Goal: Find specific page/section: Find specific page/section

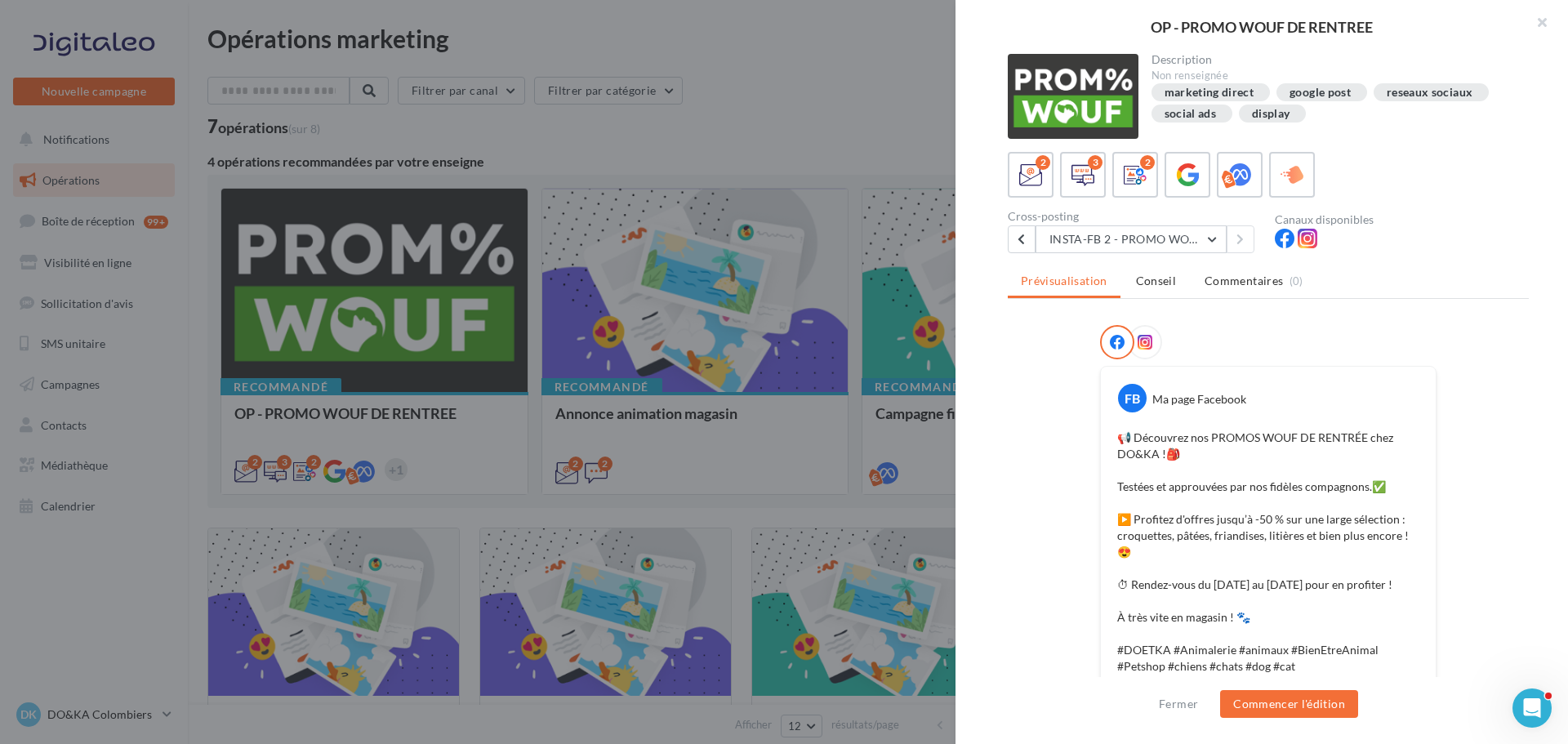
click at [638, 137] on div at bounding box center [784, 372] width 1568 height 744
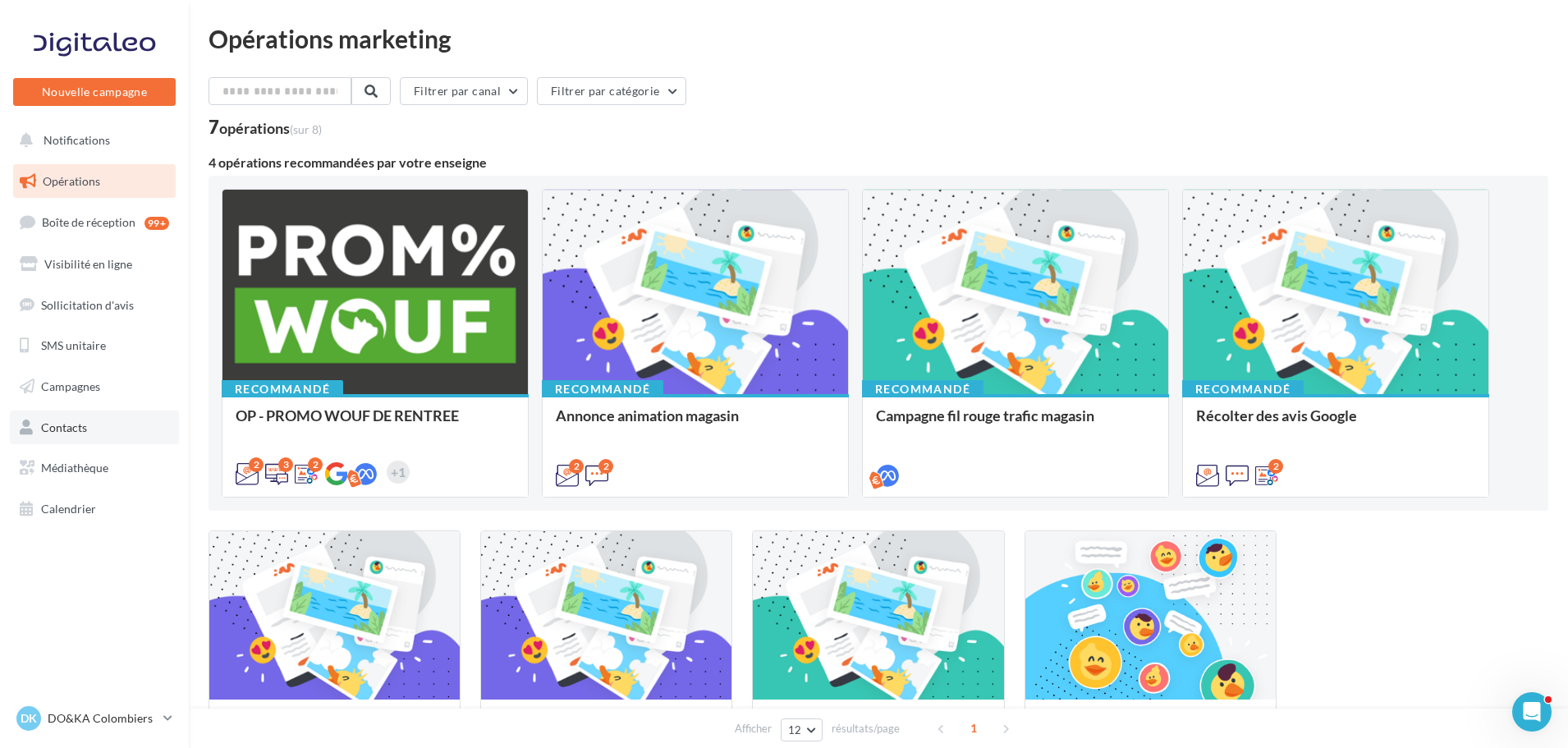
click at [75, 428] on span "Contacts" at bounding box center [64, 427] width 46 height 14
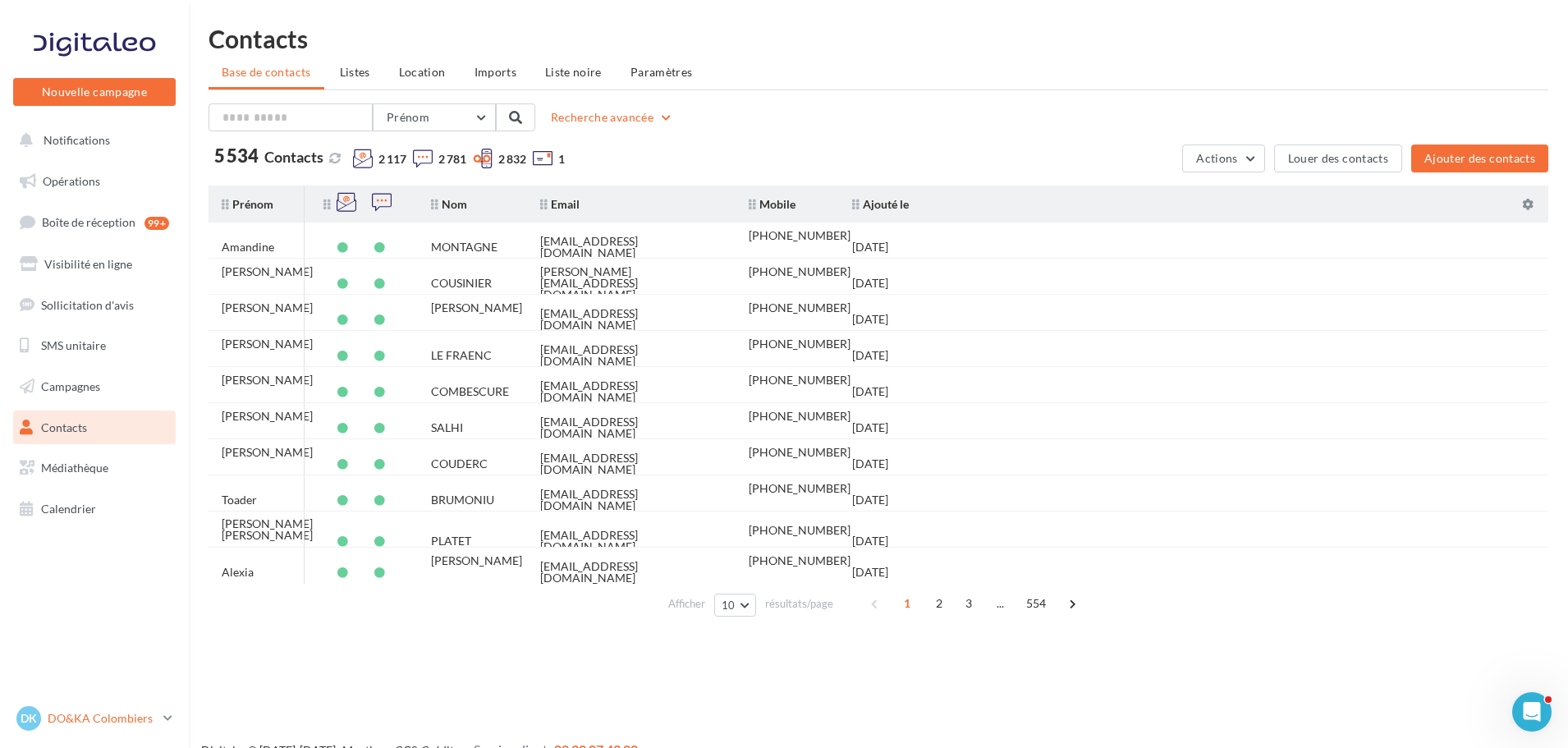
click at [78, 713] on p "DO&KA Colombiers" at bounding box center [102, 718] width 109 height 17
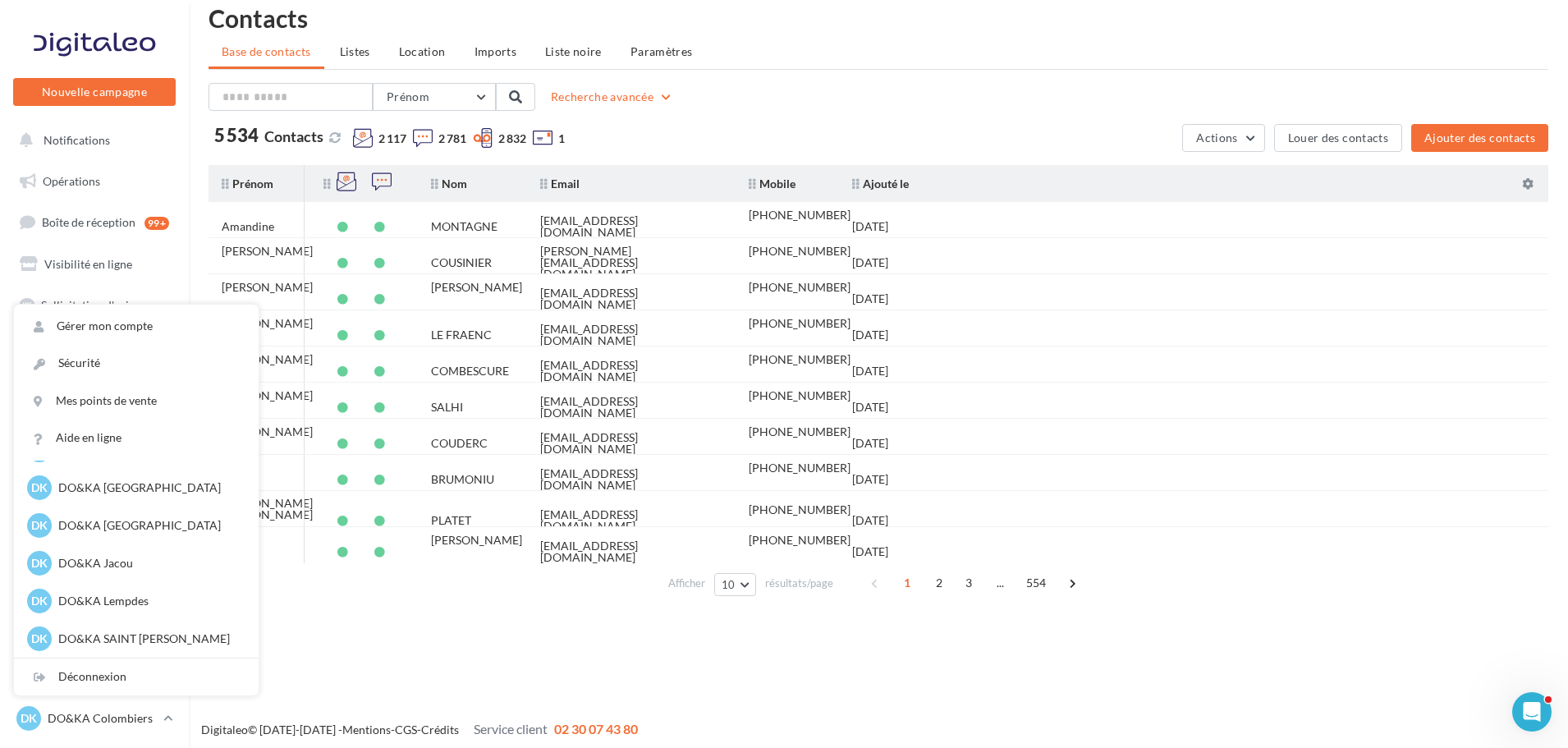
scroll to position [26, 0]
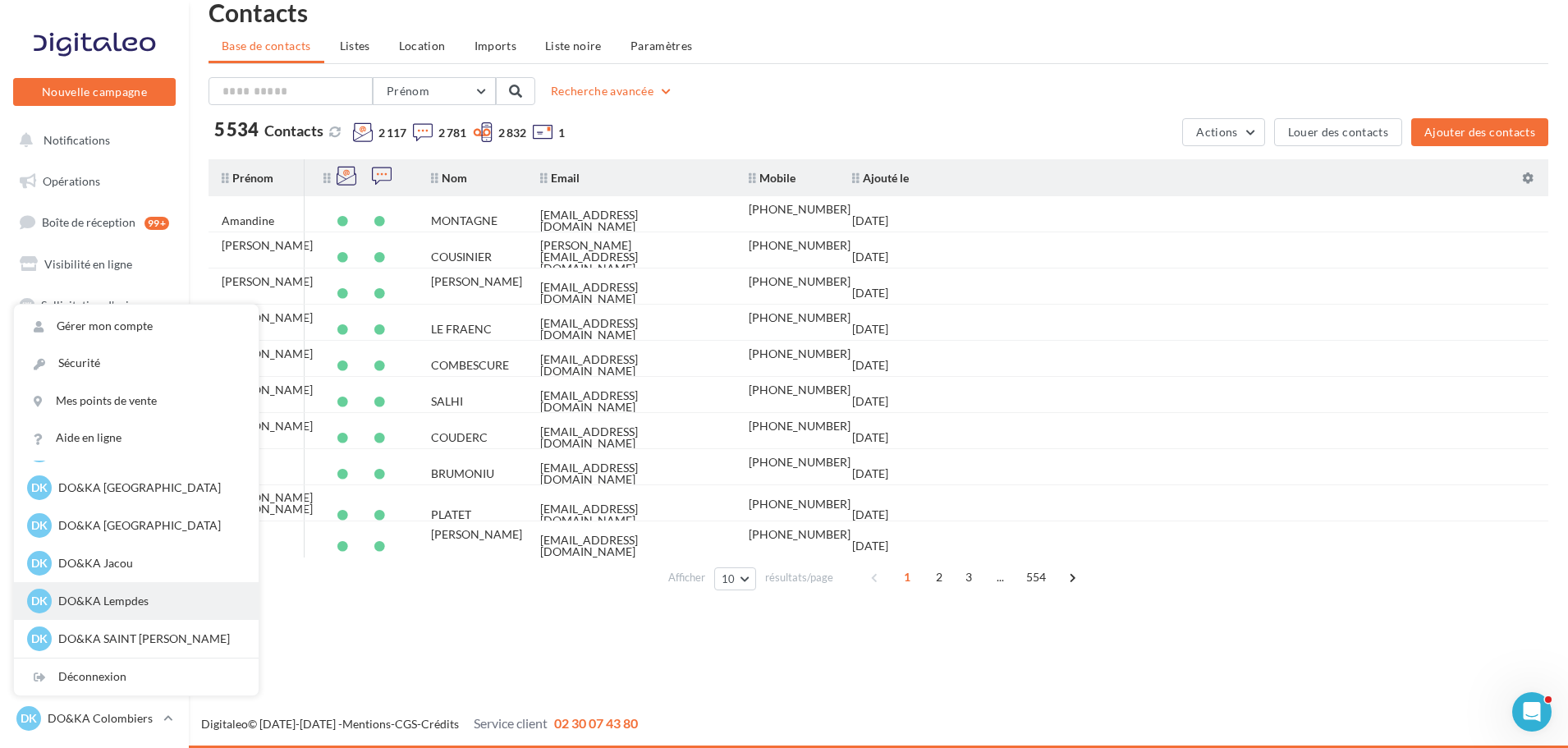
click at [126, 591] on div "DK DO&KA Lempdes lempdes@doetka.fr" at bounding box center [136, 601] width 218 height 25
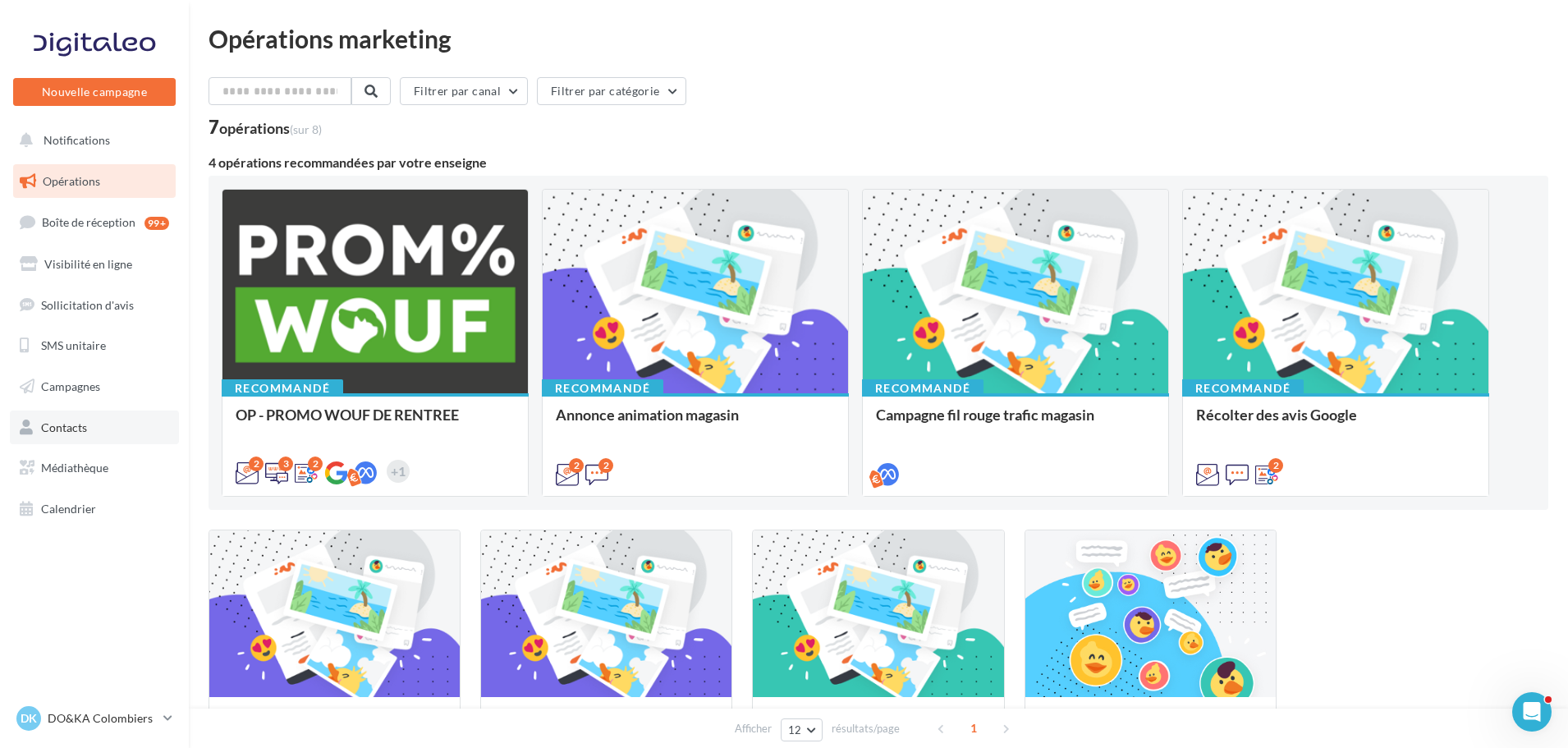
click at [91, 431] on link "Contacts" at bounding box center [94, 427] width 169 height 34
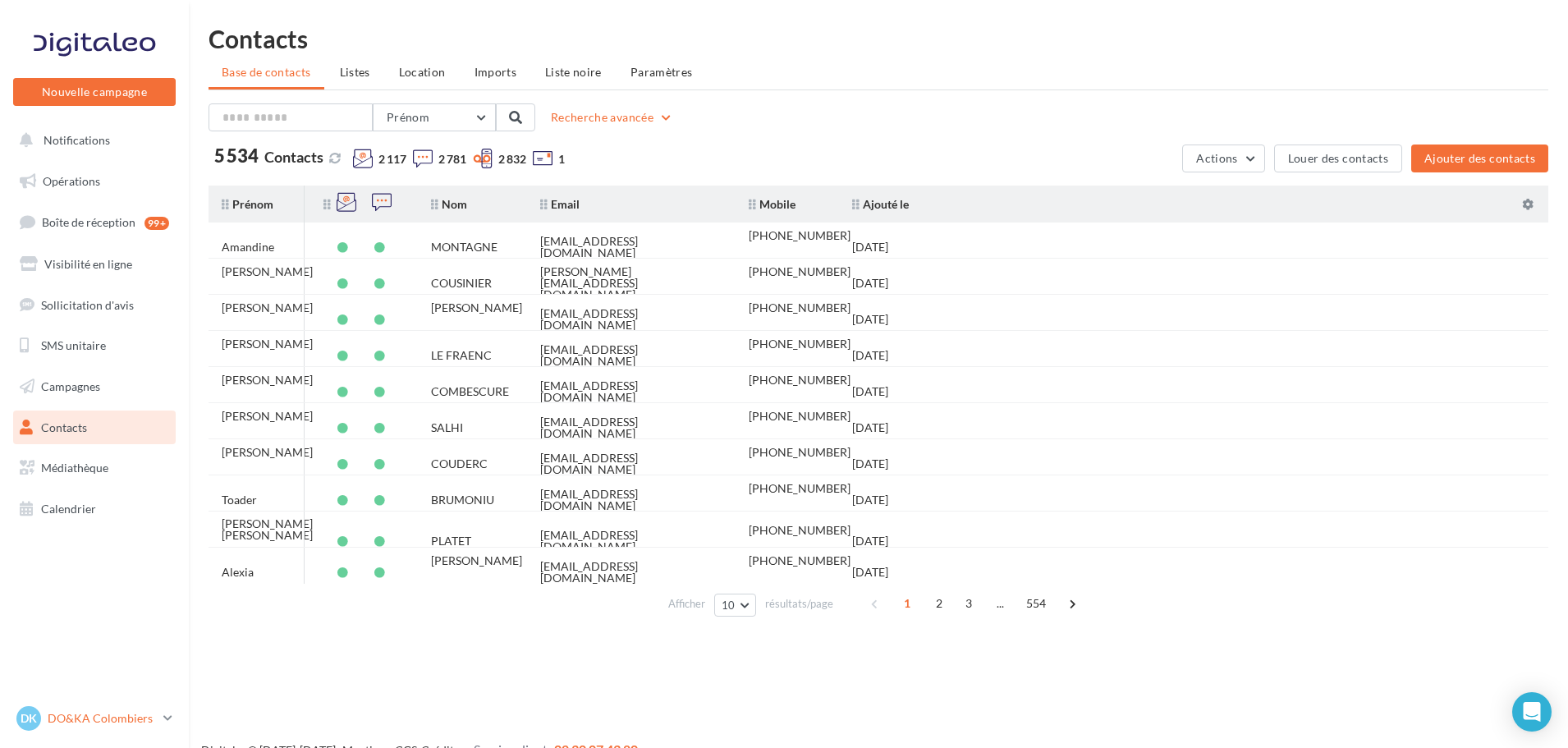
click at [118, 714] on p "DO&KA Colombiers" at bounding box center [102, 718] width 109 height 17
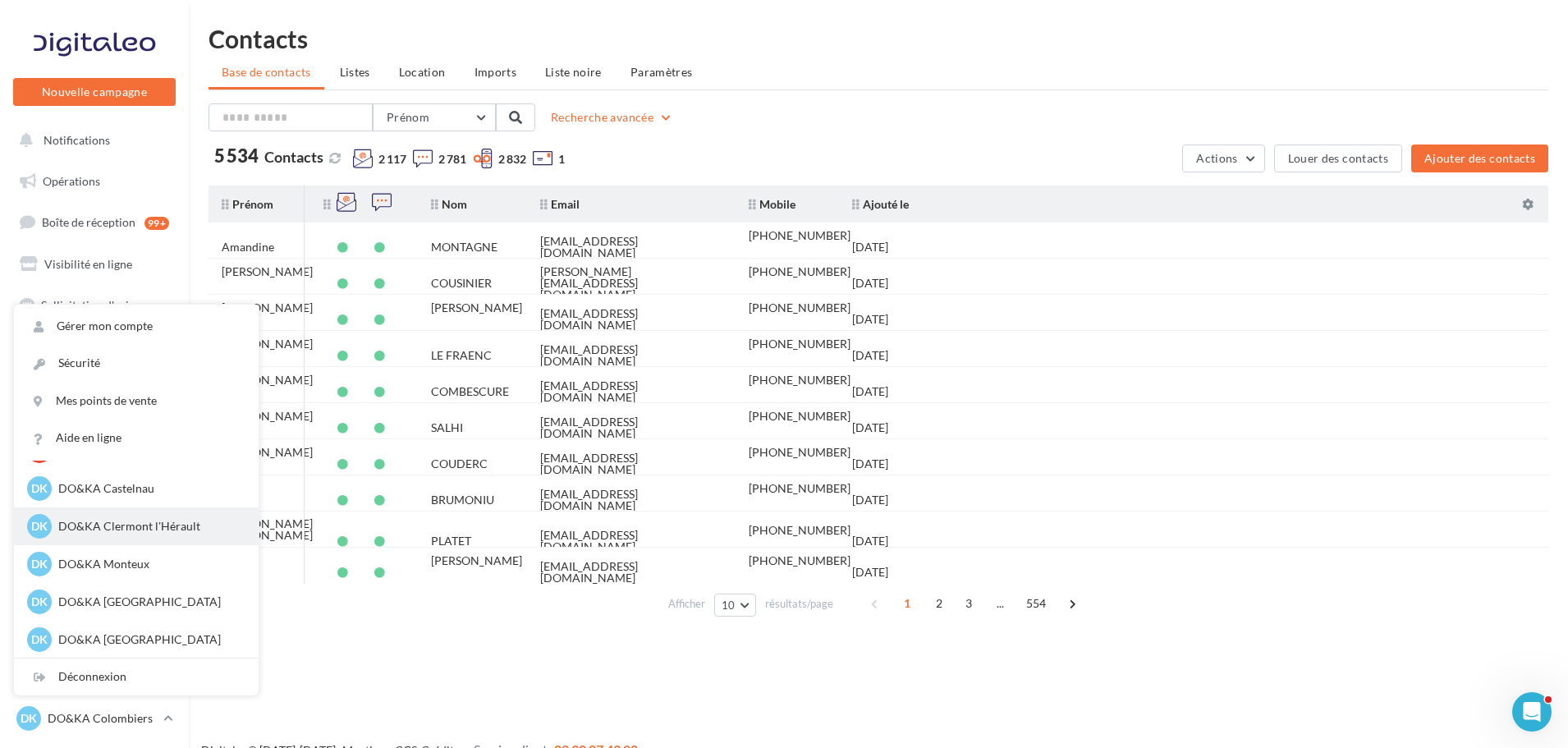
scroll to position [189, 0]
click at [117, 593] on p "DO&KA Lempdes" at bounding box center [148, 601] width 180 height 17
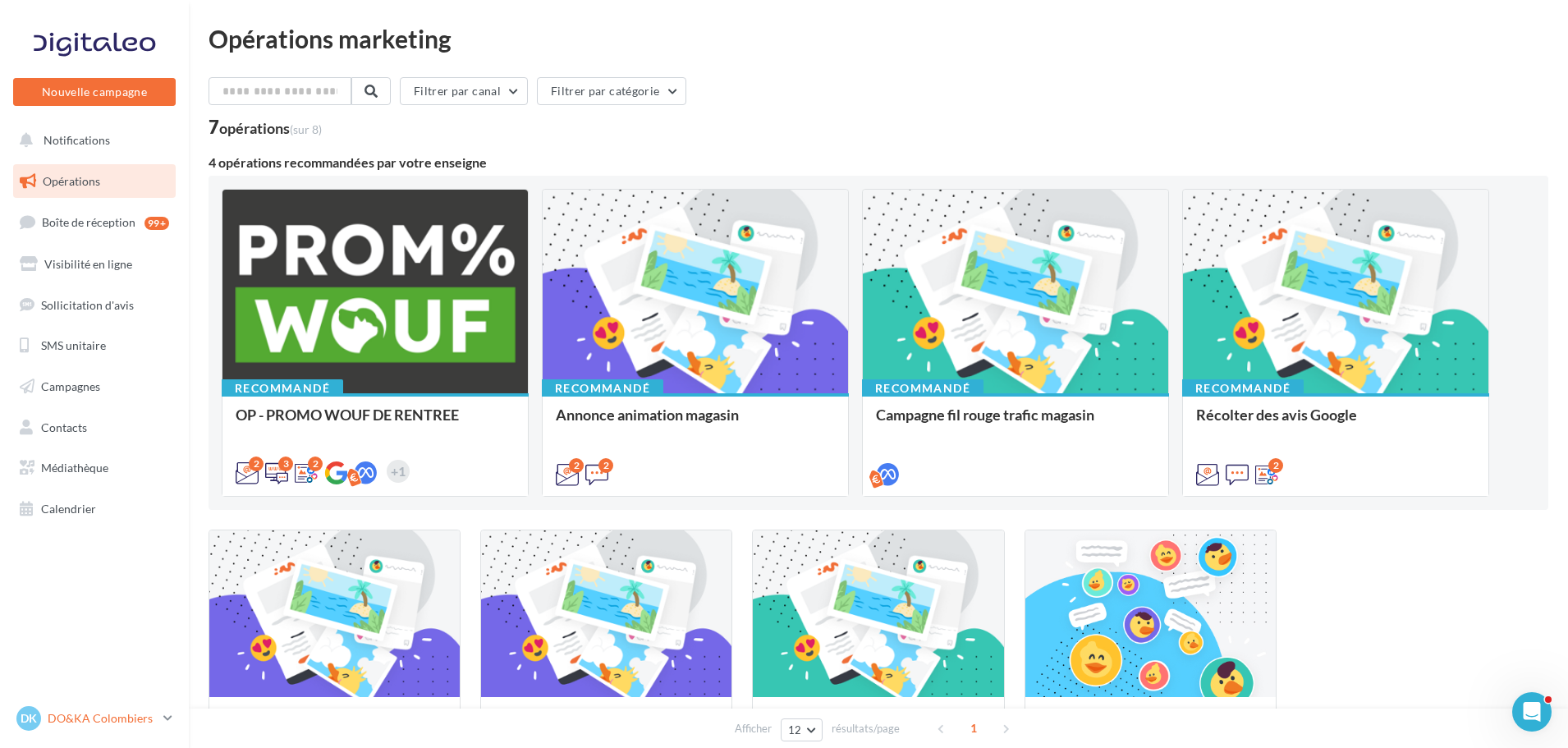
click at [109, 727] on div "DK DO&KA Colombiers colombiers@doetka.fr" at bounding box center [87, 718] width 141 height 25
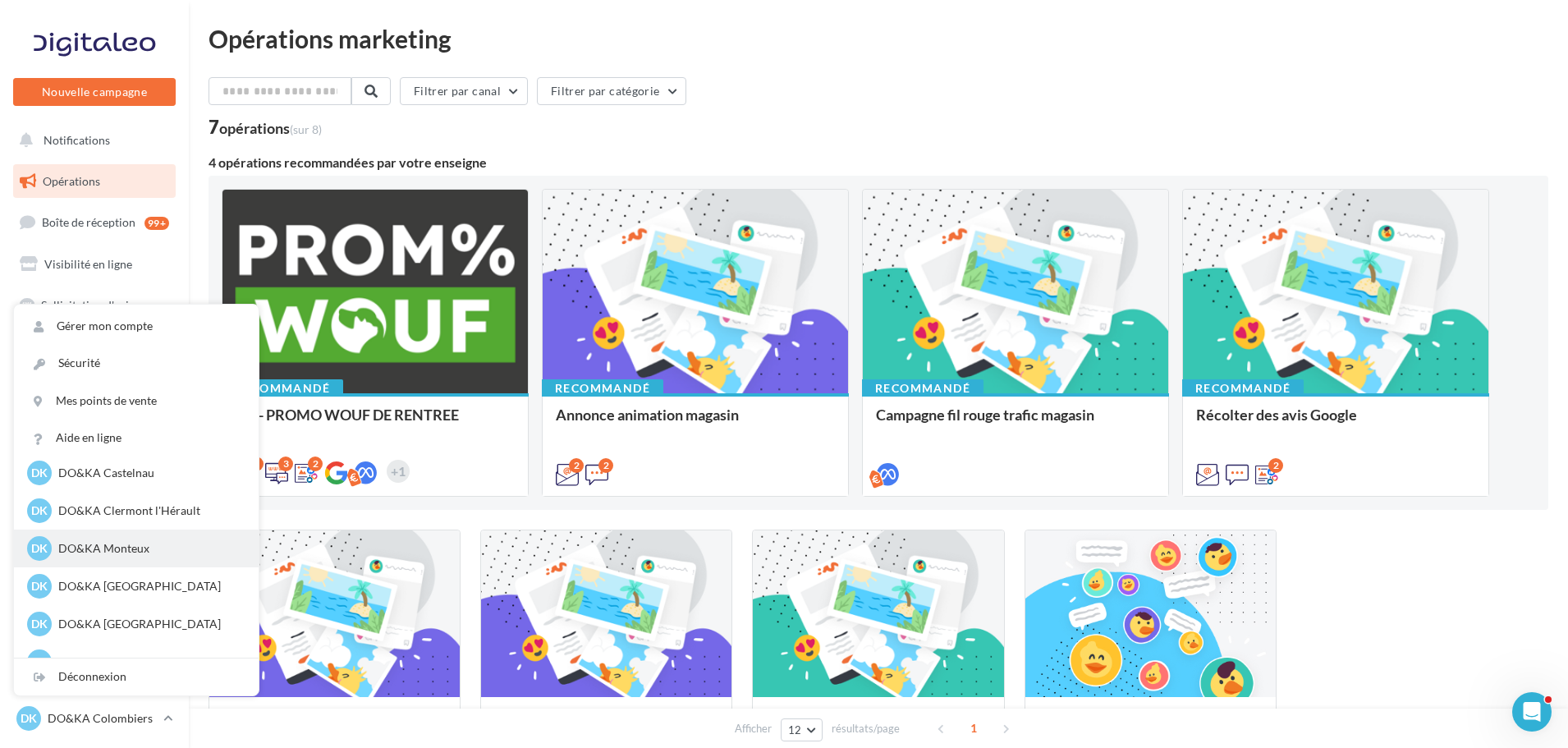
scroll to position [189, 0]
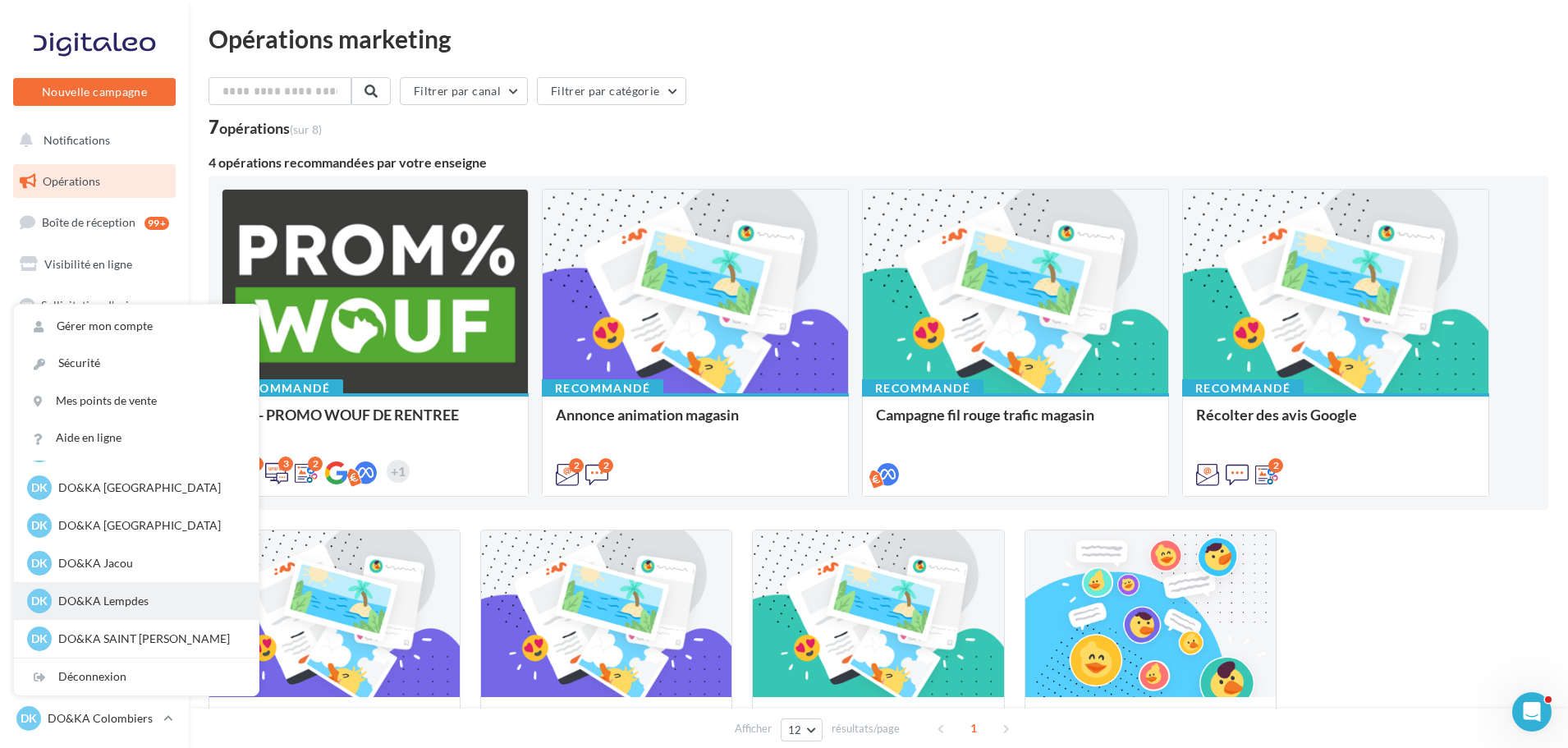
click at [147, 598] on p "DO&KA Lempdes" at bounding box center [148, 601] width 180 height 17
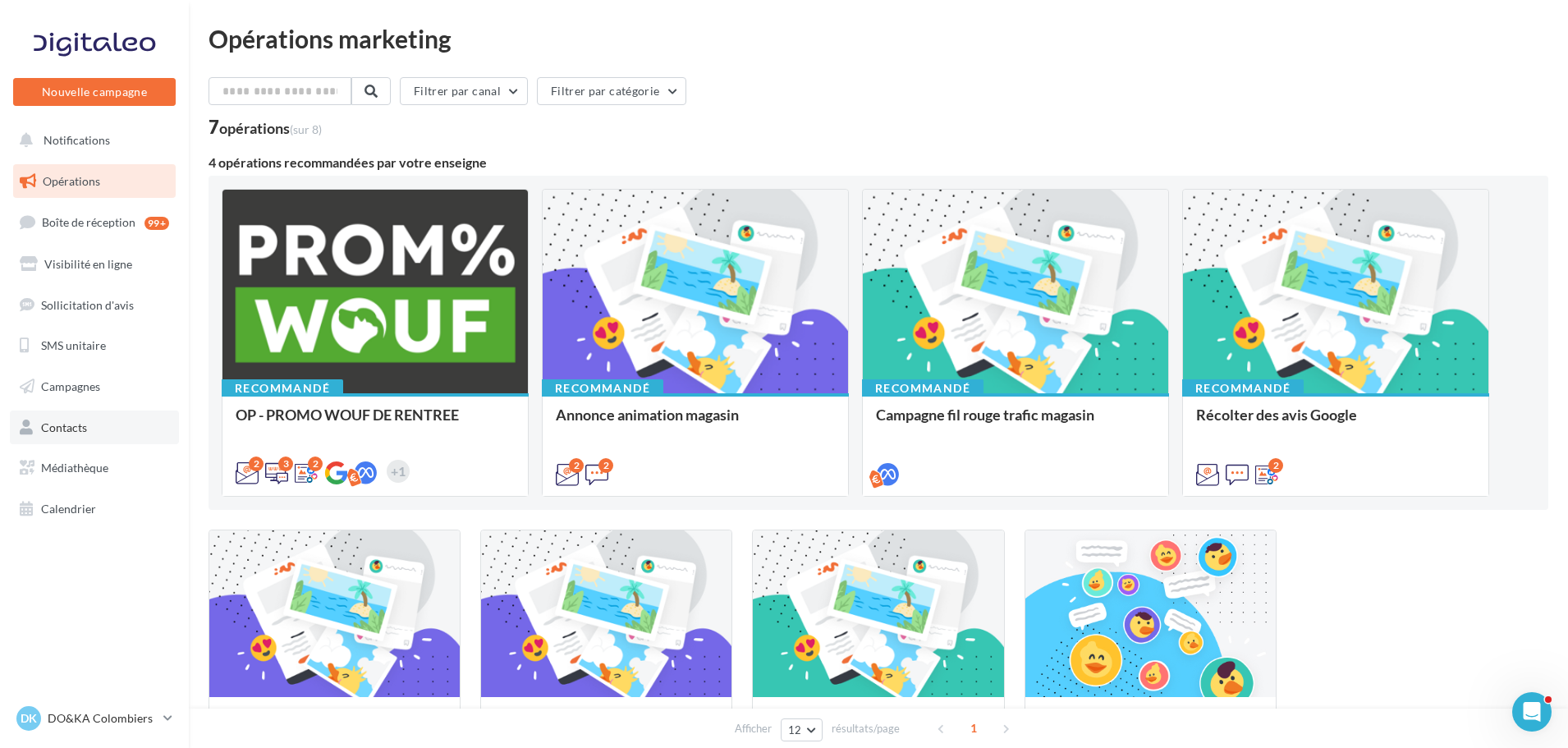
click at [97, 431] on link "Contacts" at bounding box center [94, 427] width 169 height 34
